Goal: Download file/media

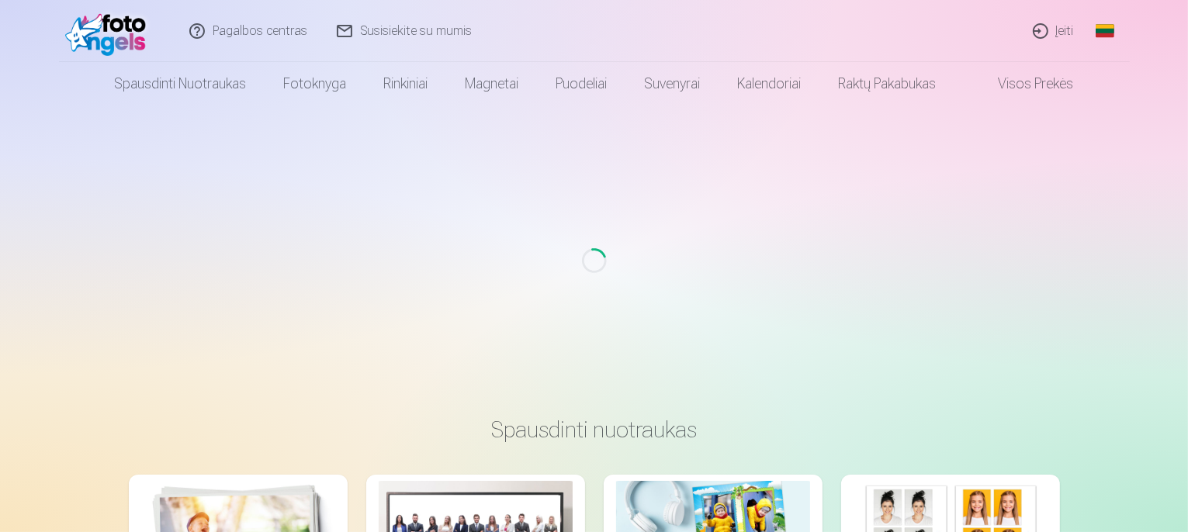
click at [1044, 35] on link "Įeiti" at bounding box center [1054, 31] width 71 height 62
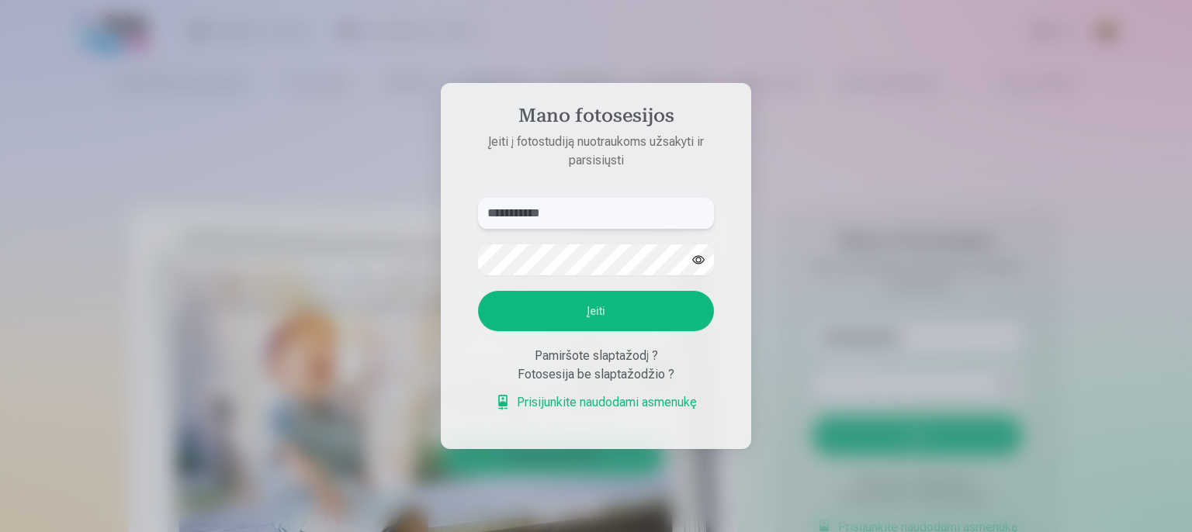
type input "**********"
click at [604, 316] on button "Įeiti" at bounding box center [596, 311] width 236 height 40
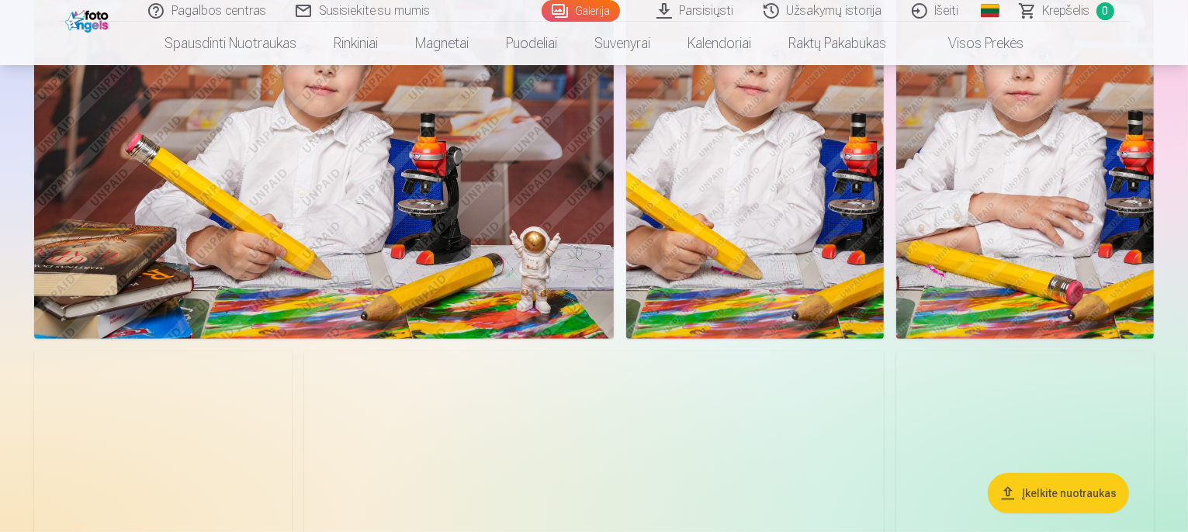
scroll to position [668, 0]
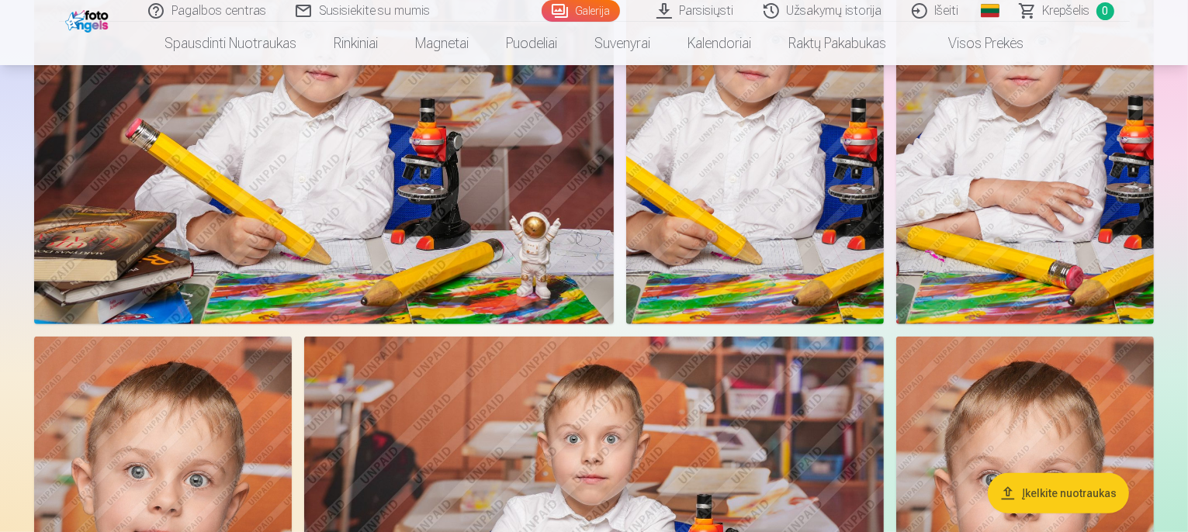
click at [711, 10] on link "Parsisiųsti" at bounding box center [695, 11] width 107 height 22
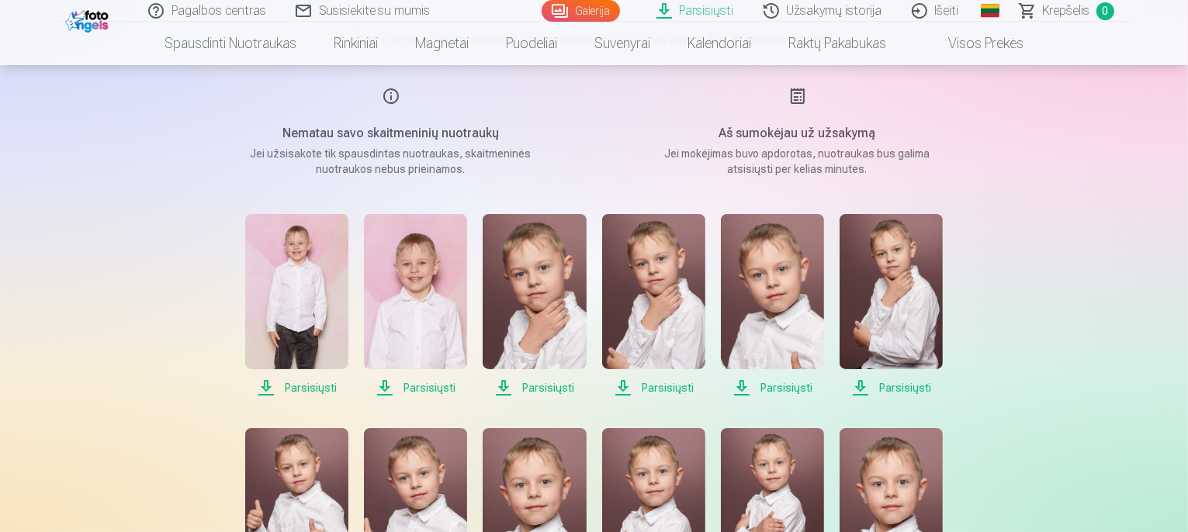
scroll to position [184, 0]
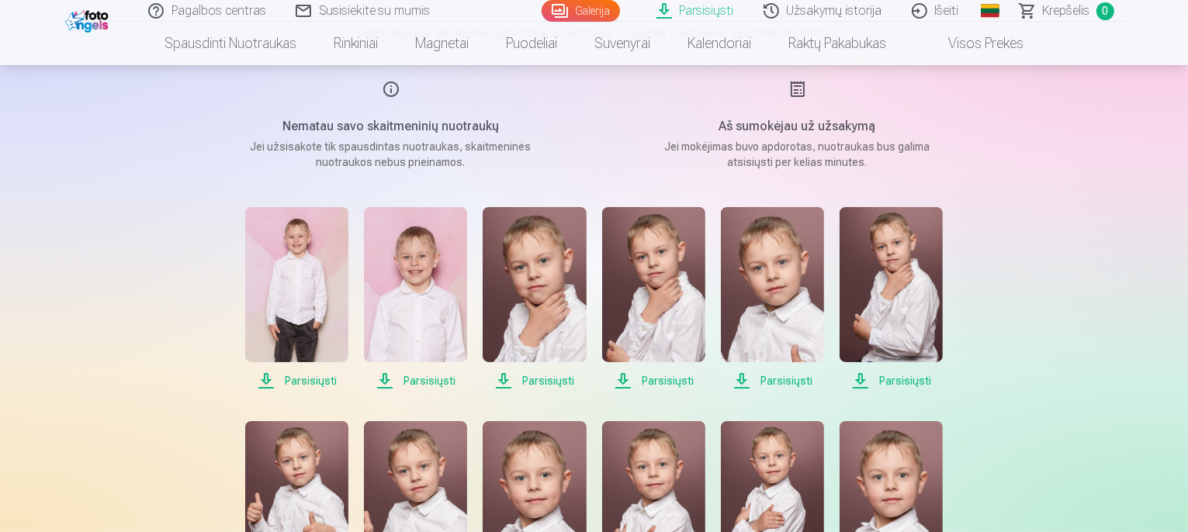
click at [317, 385] on span "Parsisiųsti" at bounding box center [296, 381] width 103 height 19
click at [429, 380] on span "Parsisiųsti" at bounding box center [415, 381] width 103 height 19
click at [673, 381] on span "Parsisiųsti" at bounding box center [653, 381] width 103 height 19
click at [773, 385] on span "Parsisiųsti" at bounding box center [772, 381] width 103 height 19
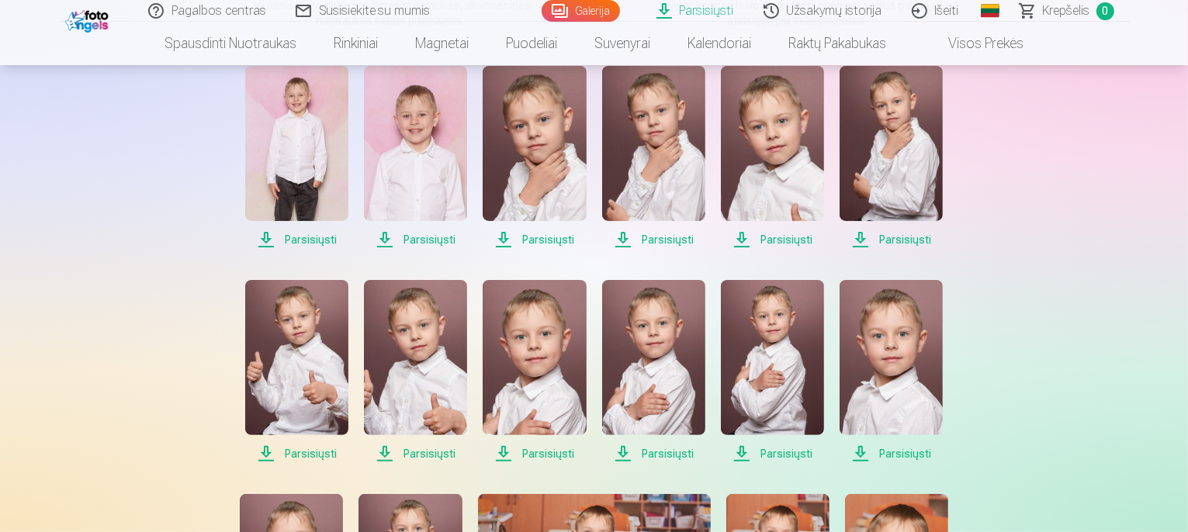
scroll to position [335, 0]
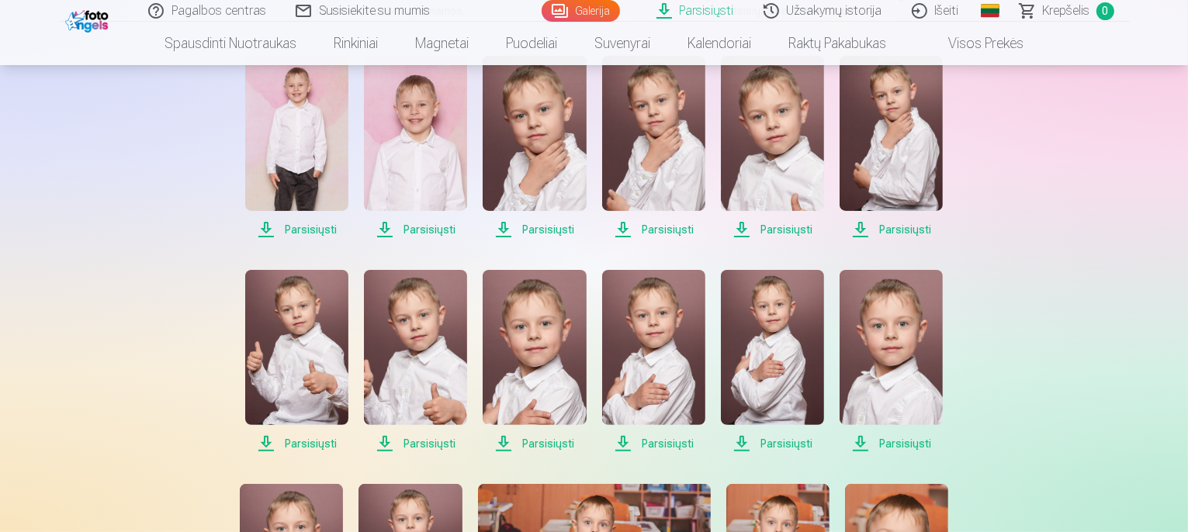
click at [293, 440] on span "Parsisiųsti" at bounding box center [296, 443] width 103 height 19
click at [538, 442] on span "Parsisiųsti" at bounding box center [534, 443] width 103 height 19
click at [670, 441] on span "Parsisiųsti" at bounding box center [653, 443] width 103 height 19
click at [903, 442] on span "Parsisiųsti" at bounding box center [891, 443] width 103 height 19
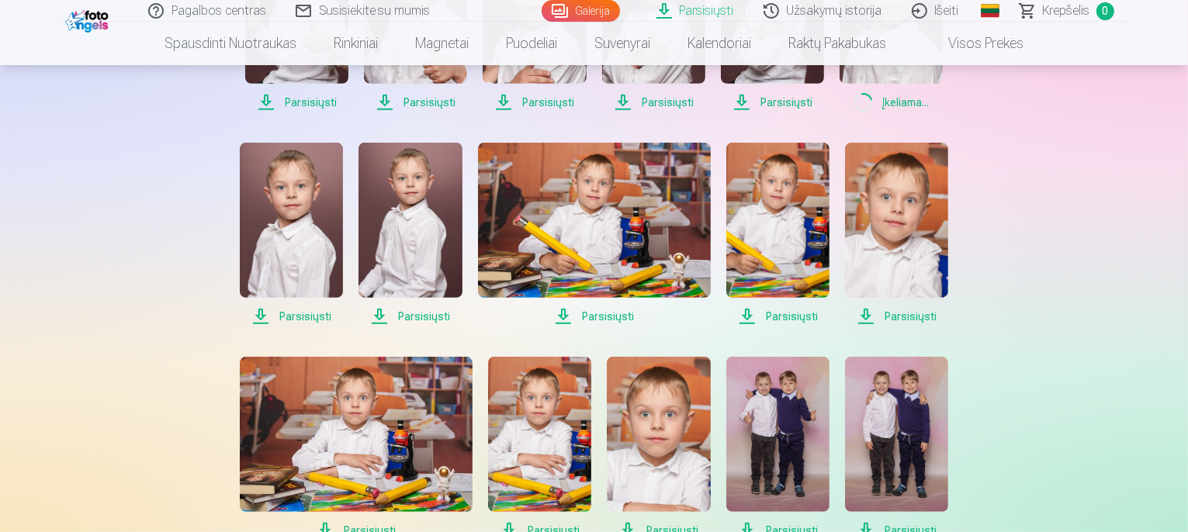
scroll to position [686, 0]
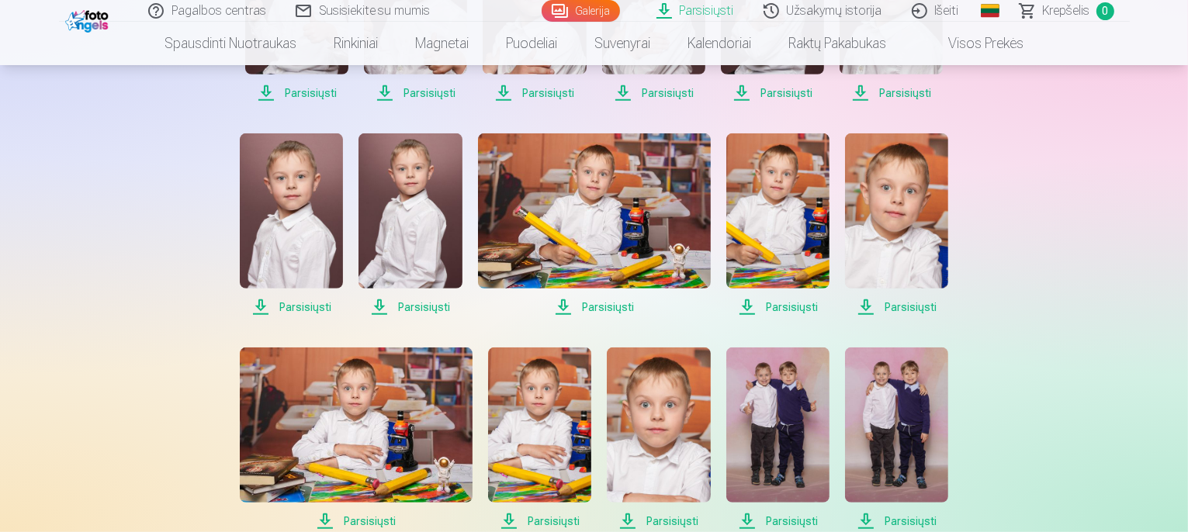
click at [314, 303] on span "Parsisiųsti" at bounding box center [291, 307] width 103 height 19
click at [425, 308] on span "Parsisiųsti" at bounding box center [409, 307] width 103 height 19
click at [605, 306] on span "Parsisiųsti" at bounding box center [594, 307] width 233 height 19
click at [906, 311] on span "Parsisiųsti" at bounding box center [896, 307] width 103 height 19
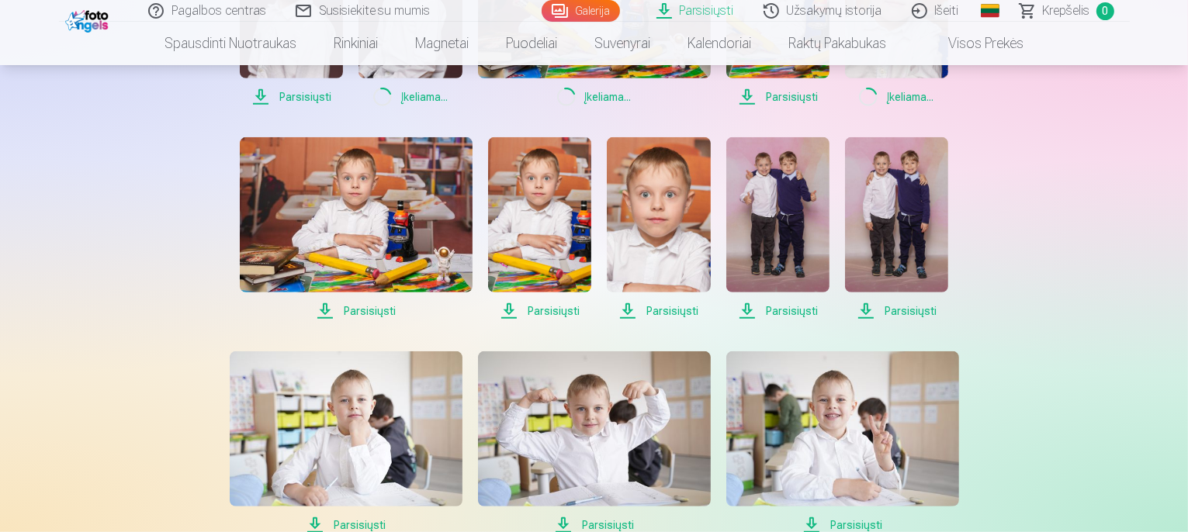
scroll to position [922, 0]
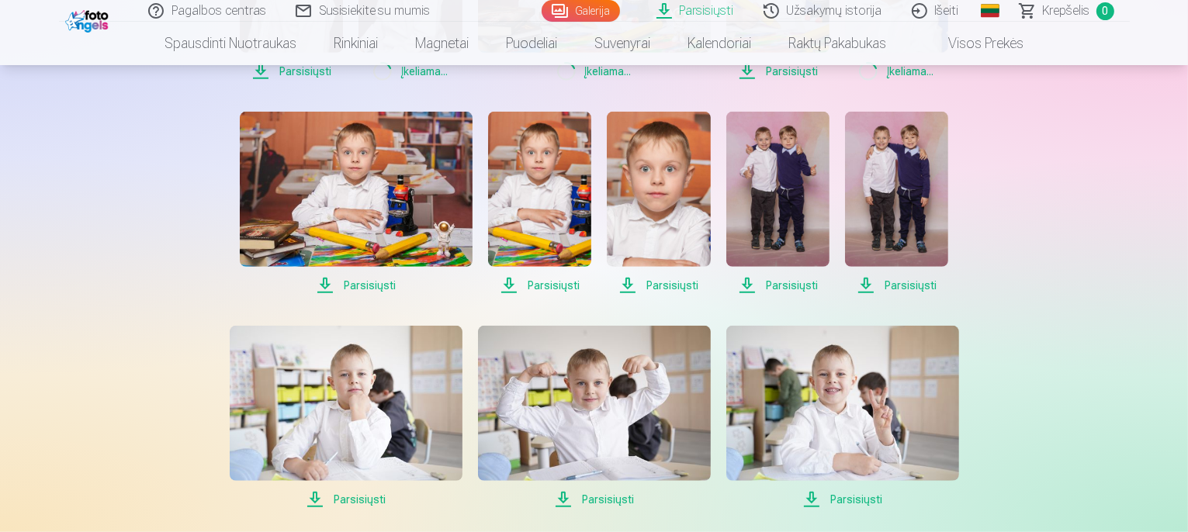
click at [916, 283] on span "Parsisiųsti" at bounding box center [896, 285] width 103 height 19
click at [800, 286] on span "Parsisiųsti" at bounding box center [777, 285] width 103 height 19
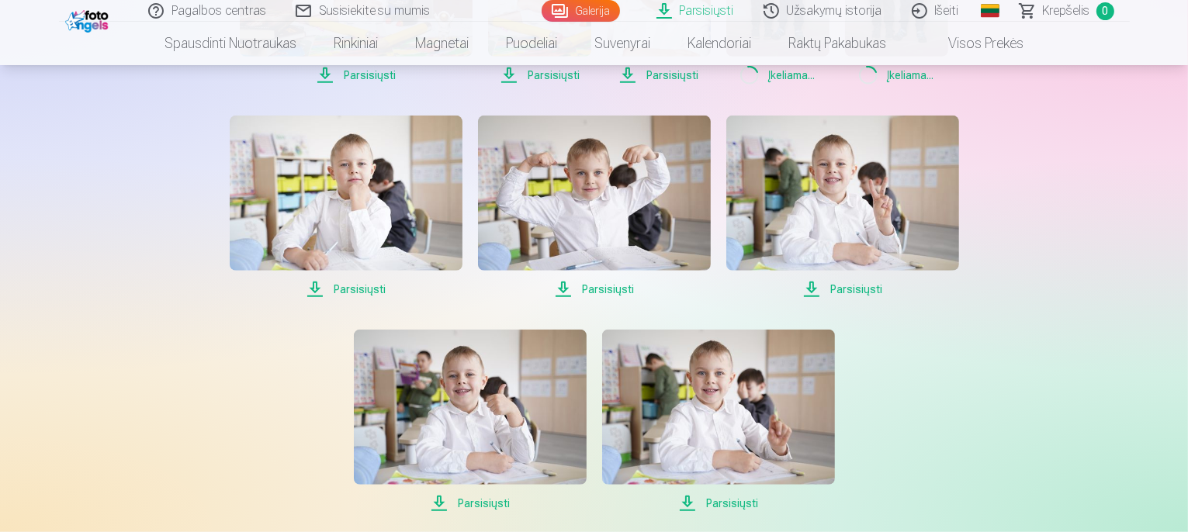
scroll to position [1127, 0]
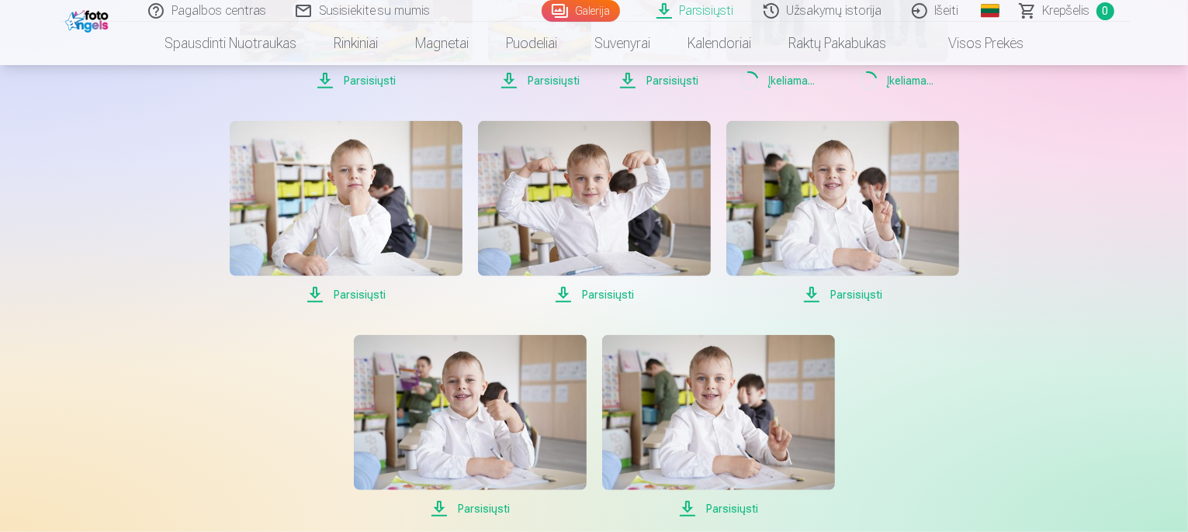
click at [348, 295] on span "Parsisiųsti" at bounding box center [346, 295] width 233 height 19
click at [611, 294] on span "Parsisiųsti" at bounding box center [594, 295] width 233 height 19
click at [855, 290] on span "Parsisiųsti" at bounding box center [842, 295] width 233 height 19
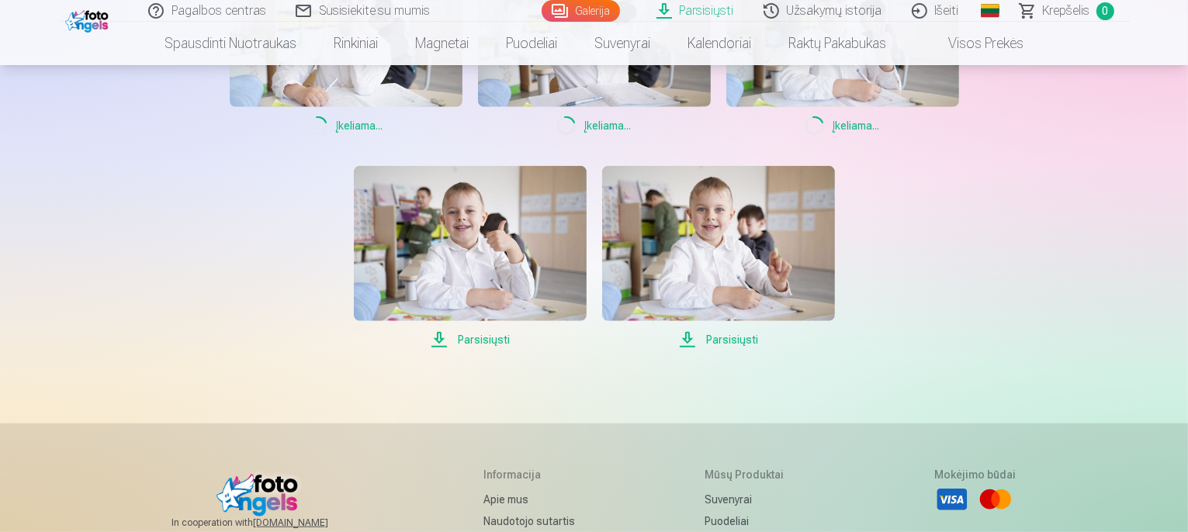
scroll to position [1303, 0]
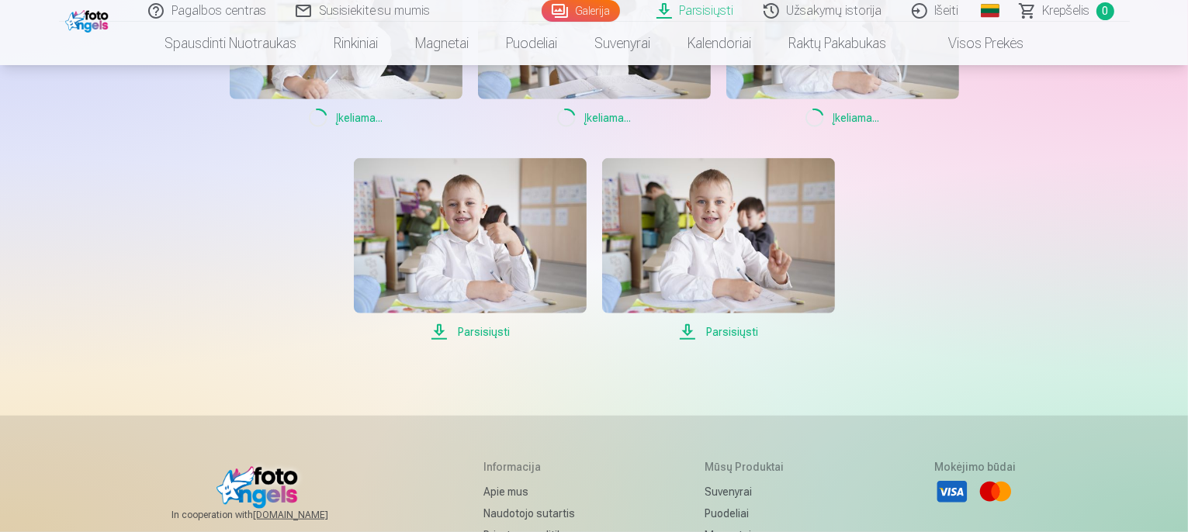
click at [489, 329] on span "Parsisiųsti" at bounding box center [470, 332] width 233 height 19
click at [743, 329] on span "Parsisiųsti" at bounding box center [718, 332] width 233 height 19
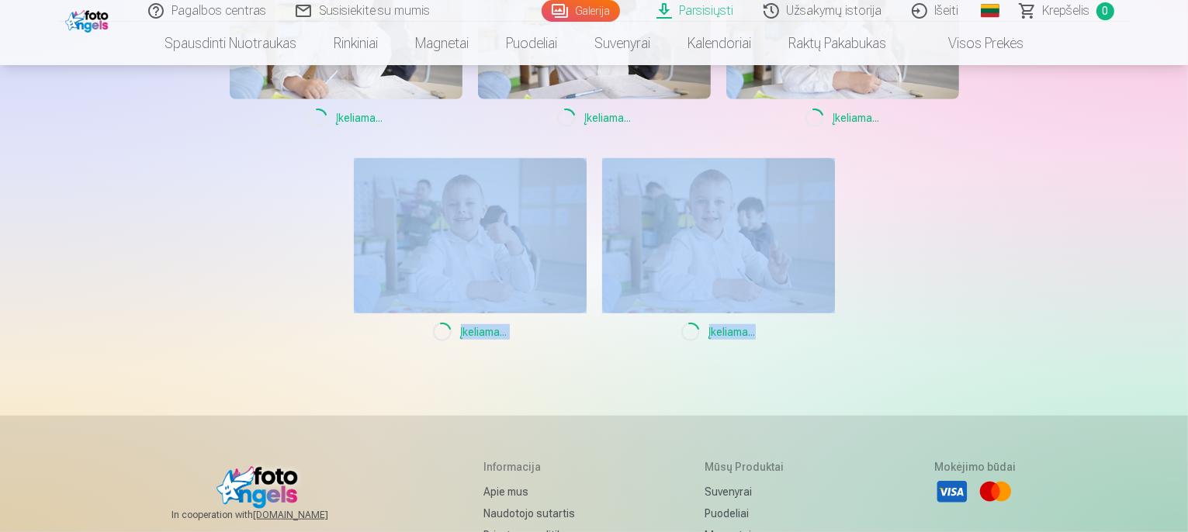
drag, startPoint x: 1186, startPoint y: 396, endPoint x: 1191, endPoint y: 324, distance: 73.1
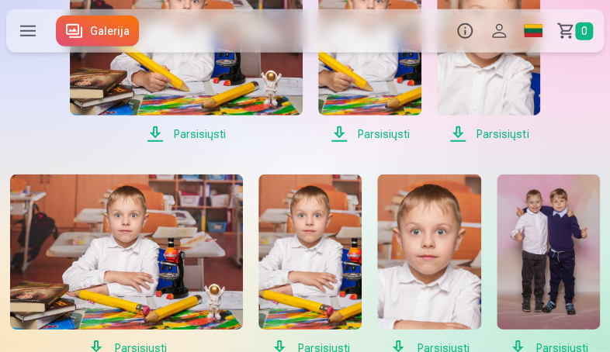
scroll to position [1010, 0]
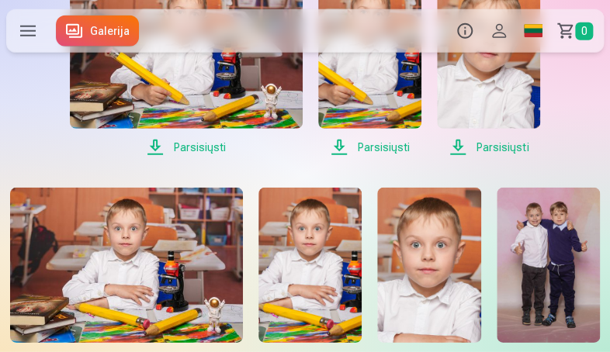
click at [37, 144] on div "Parsisiųsti Parsisiųsti Parsisiųsti Parsisiųsti Parsisiųsti Parsisiųsti Parsisi…" at bounding box center [304, 172] width 597 height 1682
click at [95, 36] on link "Galerija" at bounding box center [97, 31] width 83 height 31
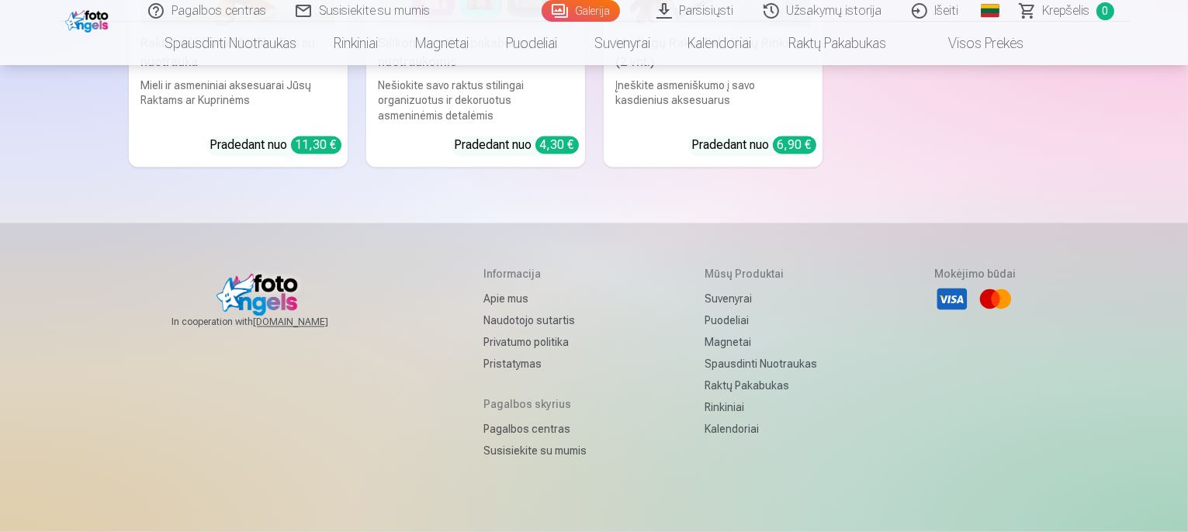
scroll to position [8758, 0]
